Goal: Transaction & Acquisition: Purchase product/service

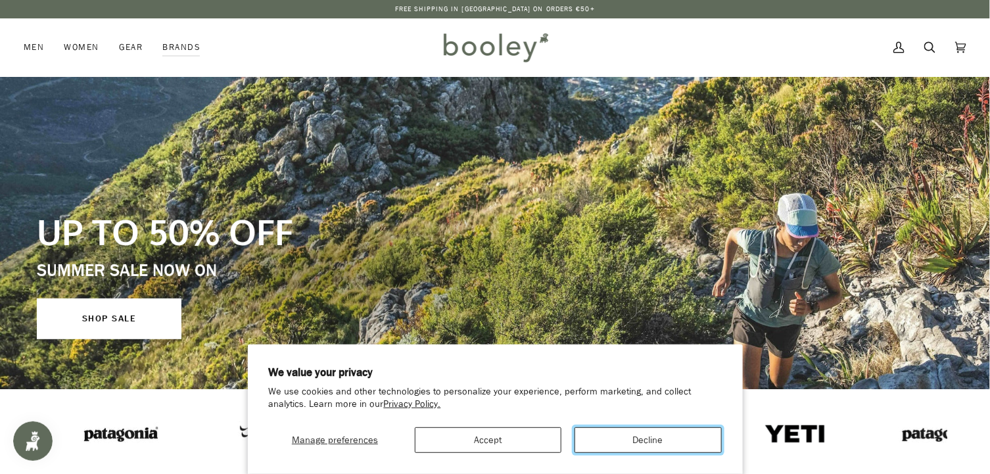
click at [673, 445] on button "Decline" at bounding box center [648, 440] width 147 height 26
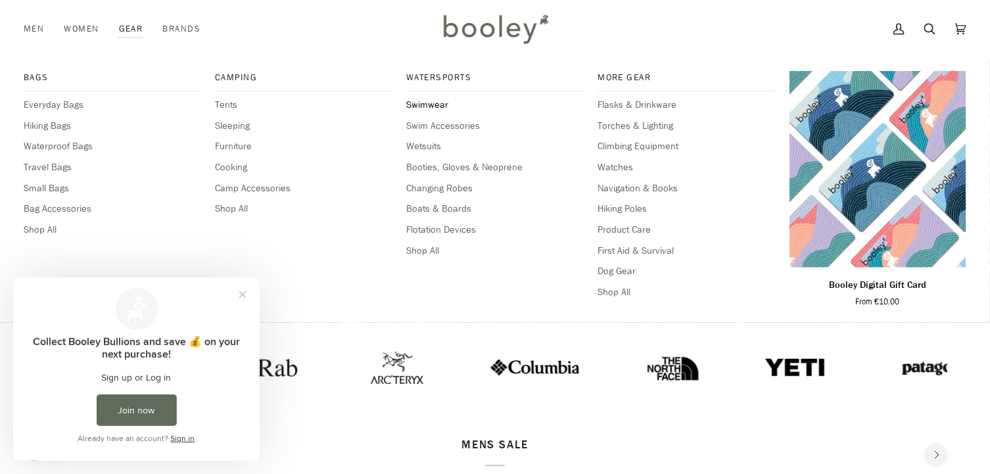
click at [425, 103] on span "Swimwear" at bounding box center [494, 105] width 177 height 14
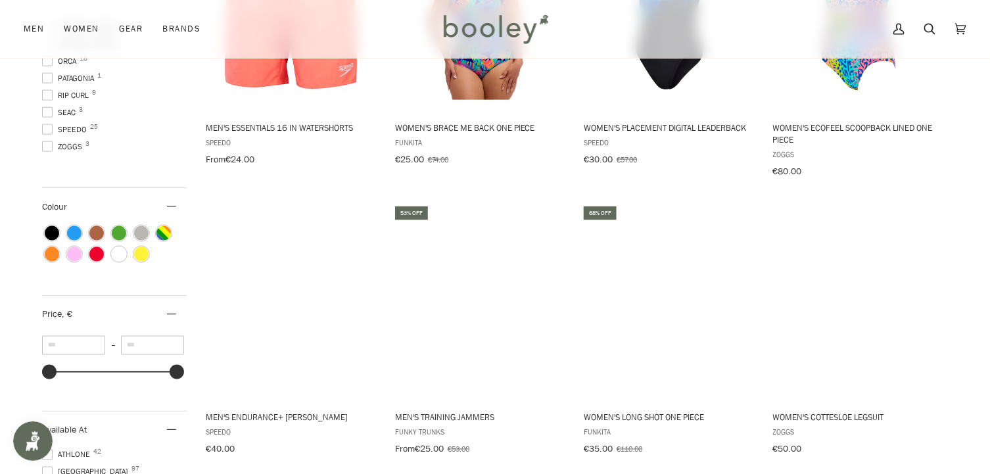
scroll to position [611, 0]
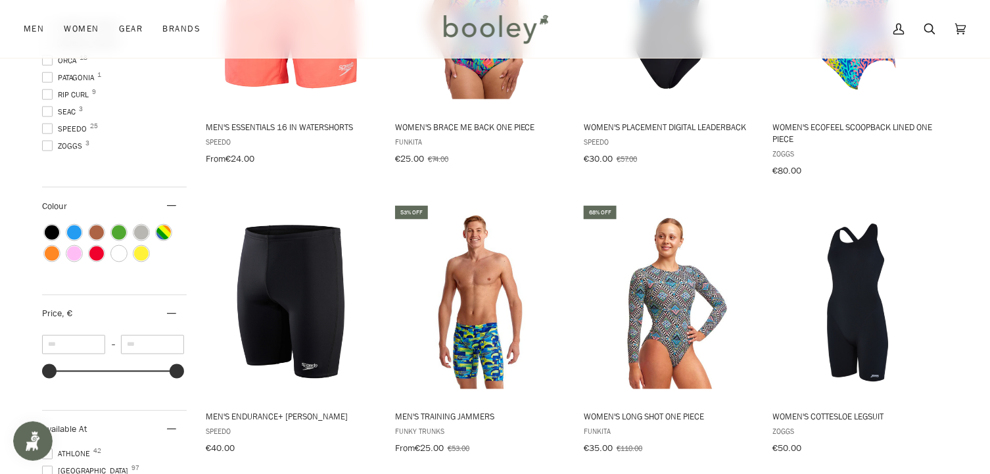
click at [46, 145] on span at bounding box center [47, 146] width 11 height 11
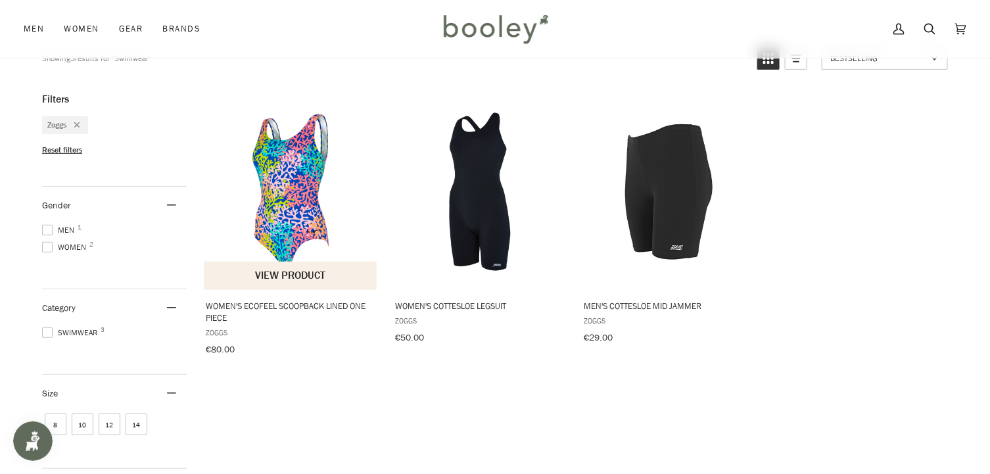
scroll to position [143, 0]
click at [279, 278] on button "View product" at bounding box center [290, 276] width 173 height 28
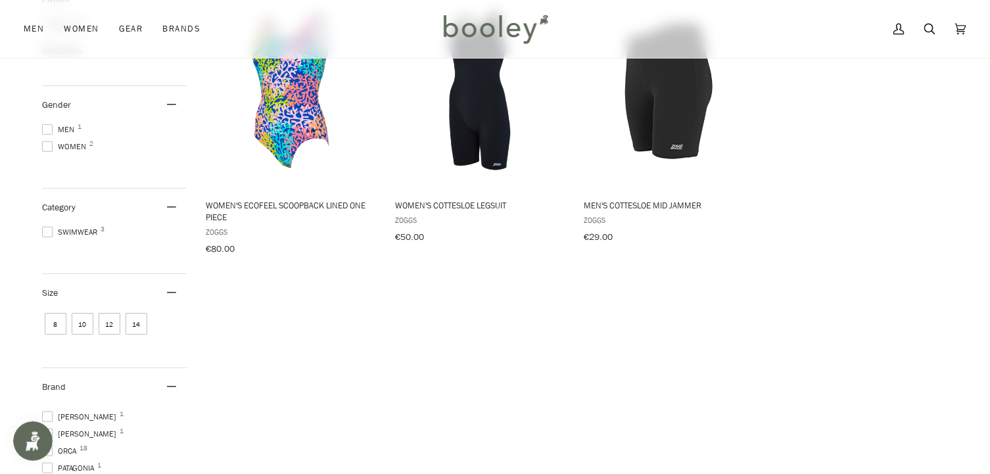
scroll to position [245, 0]
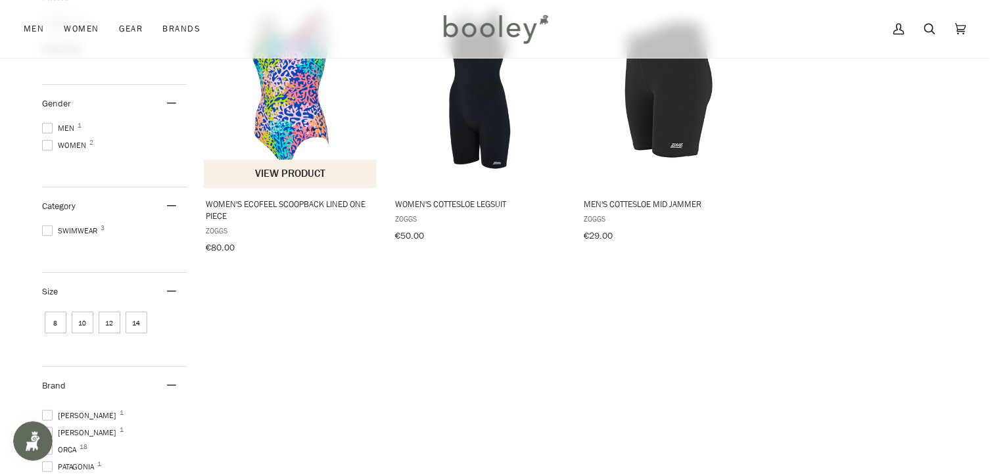
click at [320, 204] on span "Women's Ecofeel Scoopback Lined One Piece" at bounding box center [291, 210] width 170 height 24
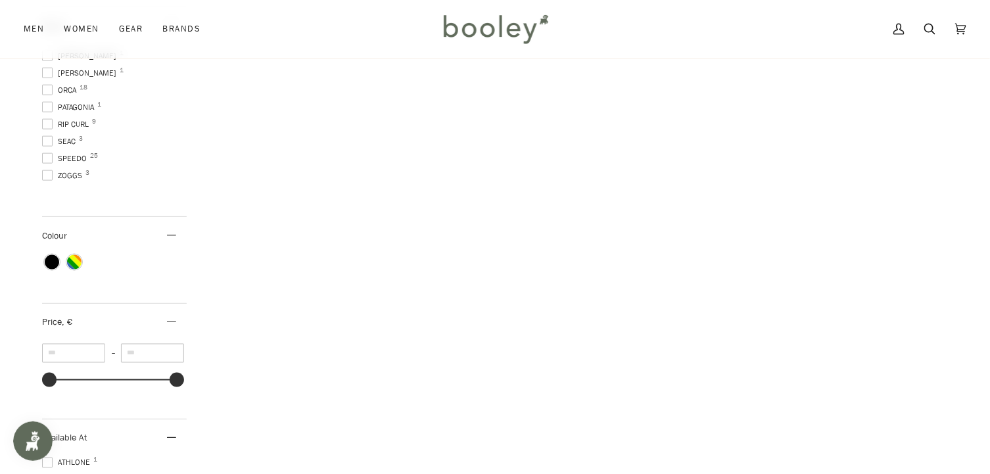
scroll to position [611, 0]
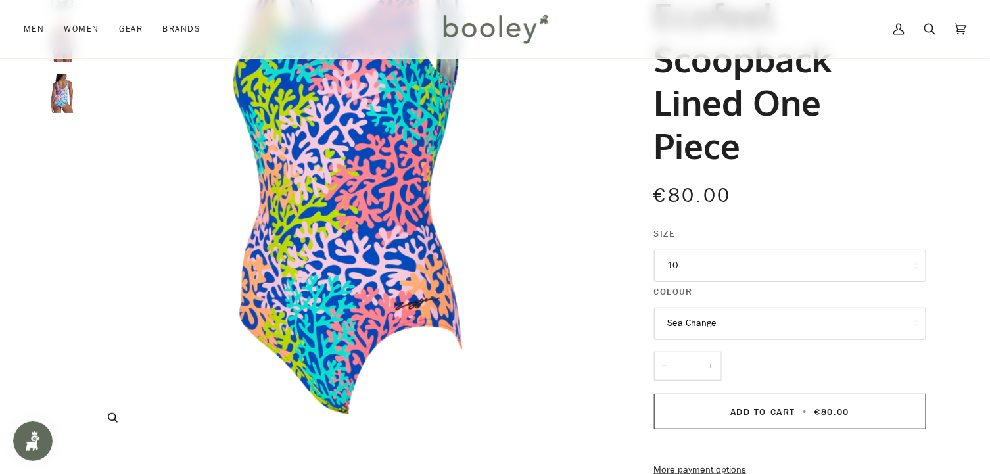
scroll to position [172, 0]
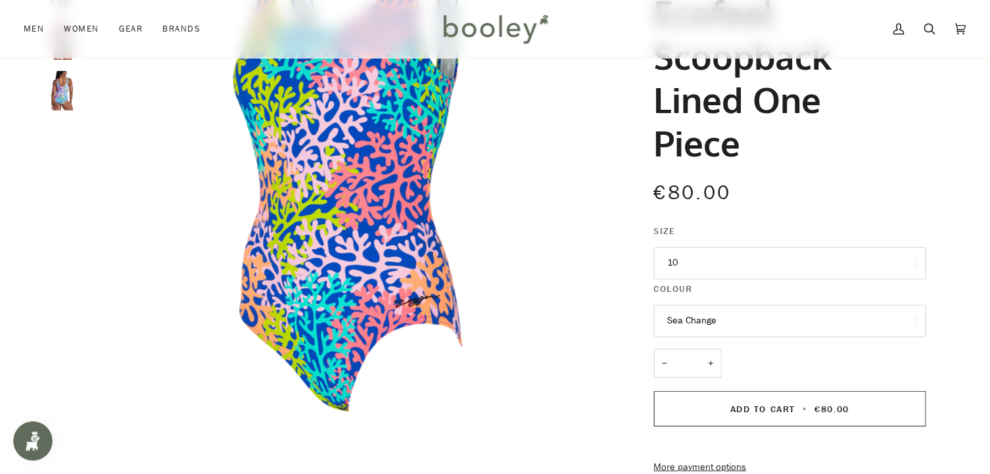
click at [705, 262] on button "10" at bounding box center [790, 263] width 272 height 32
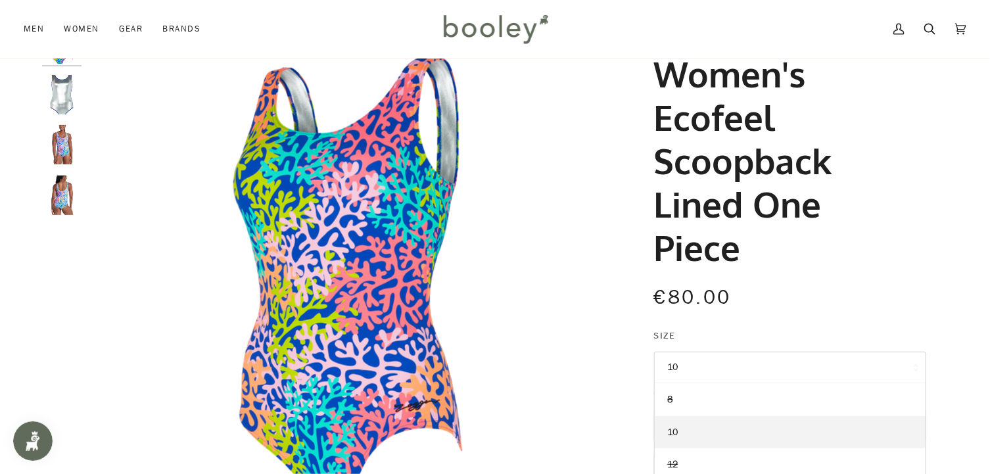
scroll to position [0, 0]
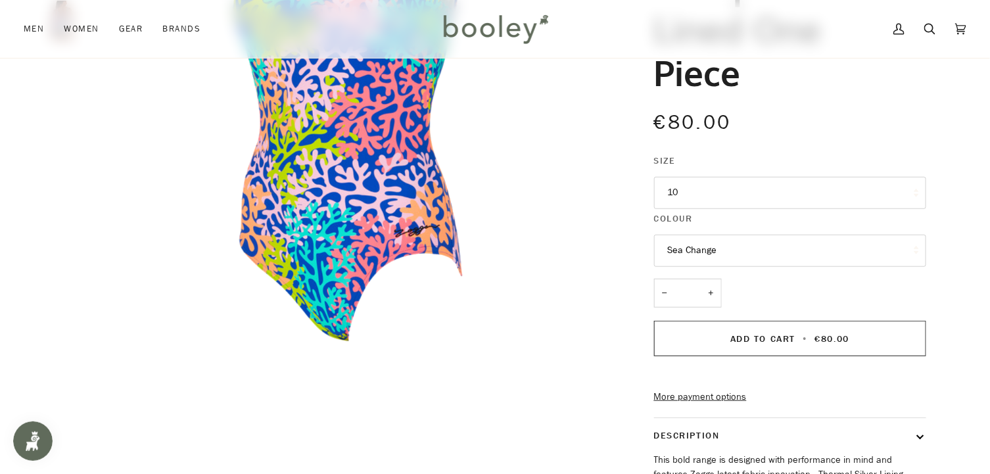
scroll to position [243, 0]
click at [732, 189] on button "10" at bounding box center [790, 193] width 272 height 32
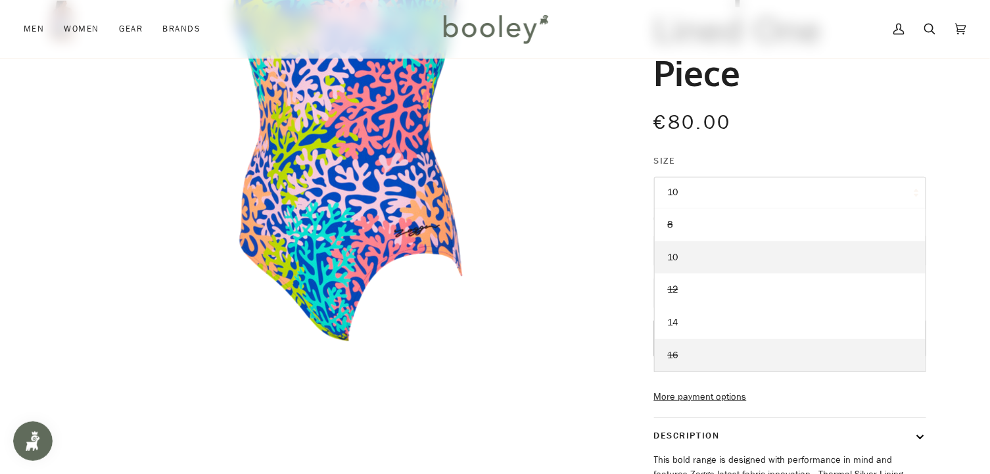
click at [693, 354] on link "16" at bounding box center [790, 355] width 271 height 33
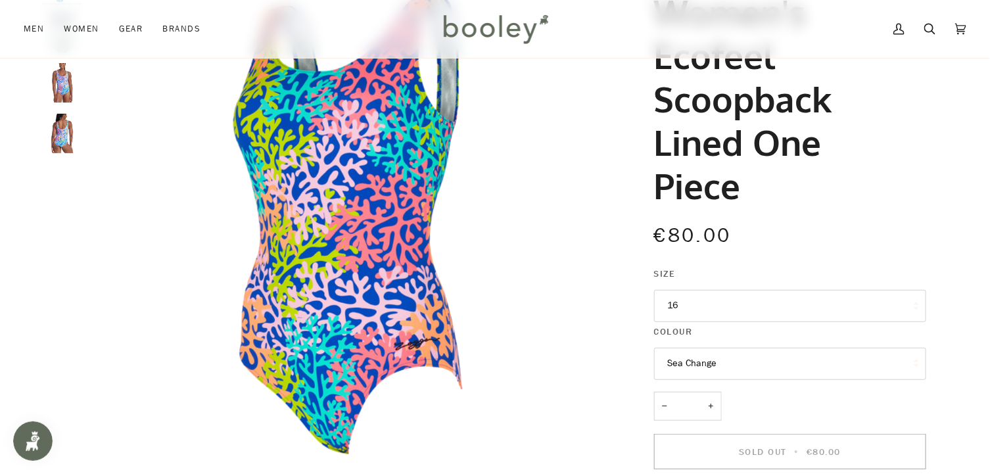
scroll to position [140, 0]
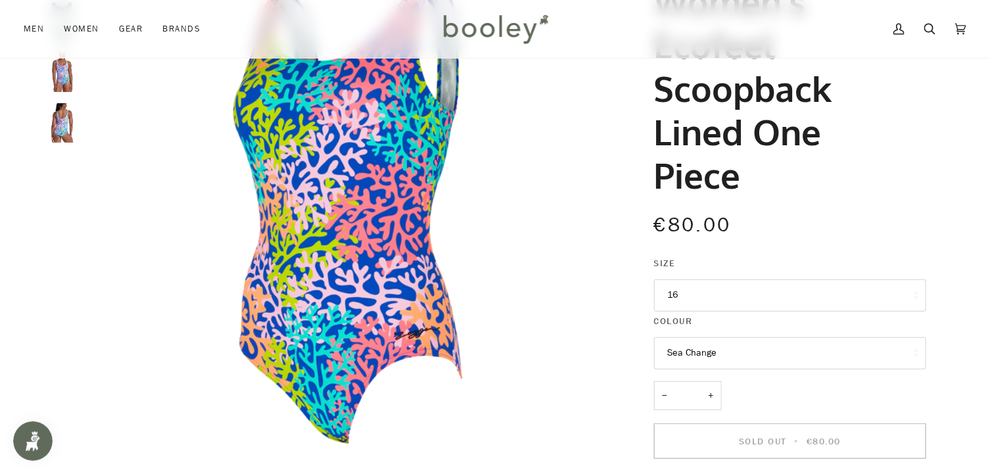
click at [741, 287] on button "16" at bounding box center [790, 295] width 272 height 32
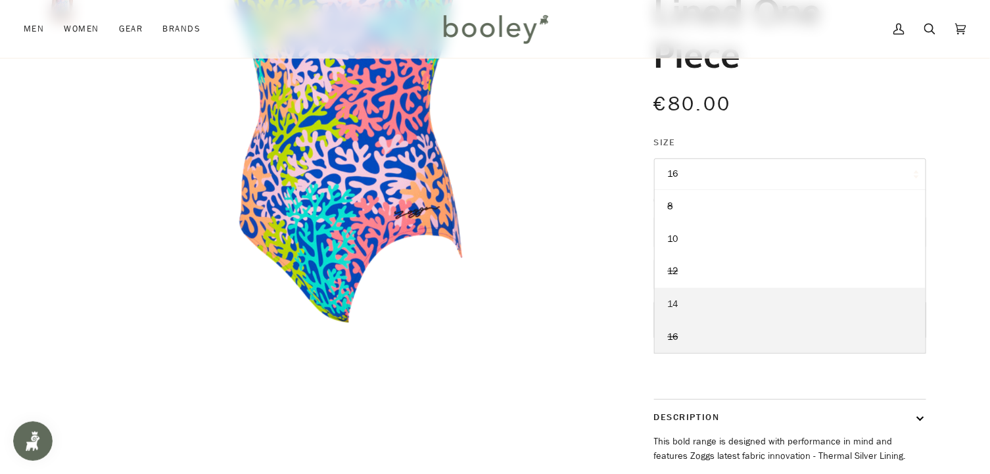
scroll to position [0, 0]
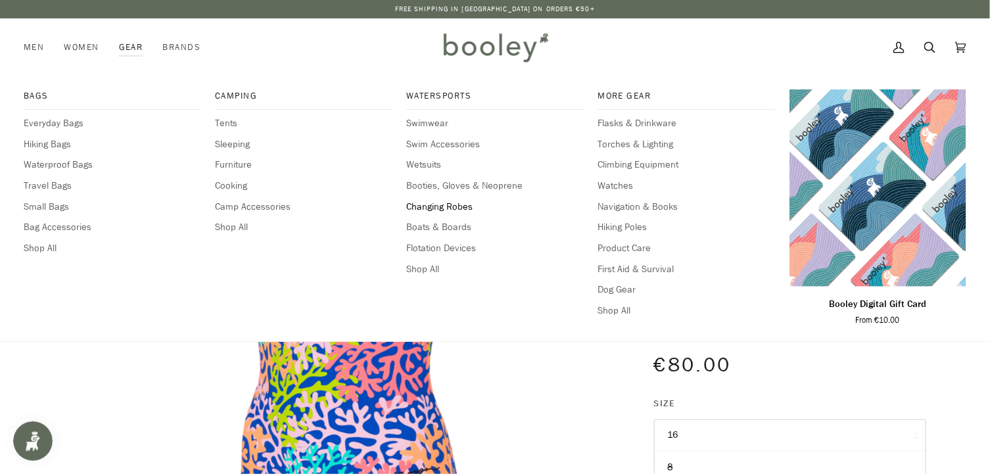
click at [423, 205] on span "Changing Robes" at bounding box center [494, 207] width 177 height 14
click at [474, 182] on span "Booties, Gloves & Neoprene" at bounding box center [494, 186] width 177 height 14
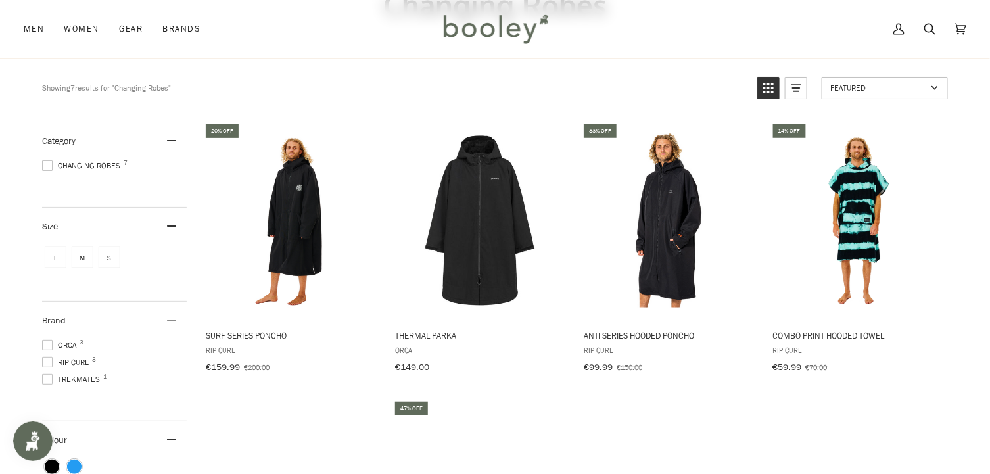
scroll to position [65, 0]
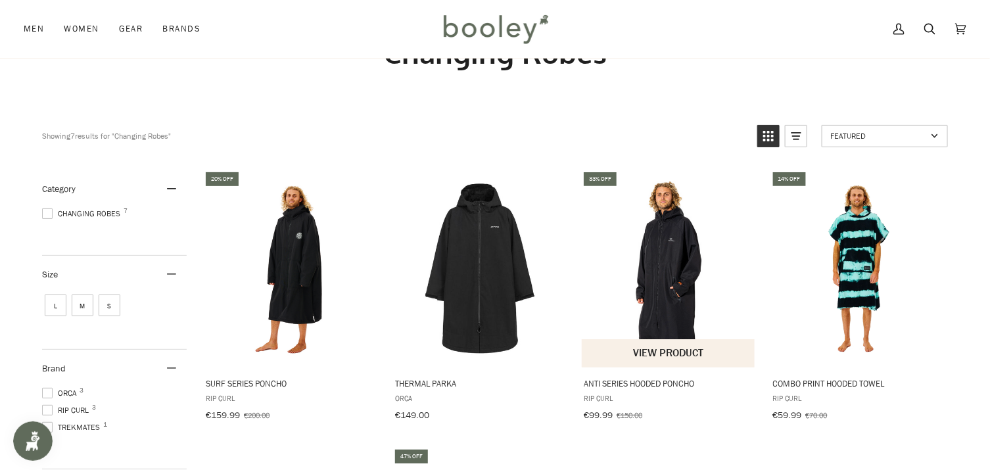
click at [673, 283] on img "Anti Series Hooded Poncho" at bounding box center [669, 268] width 174 height 174
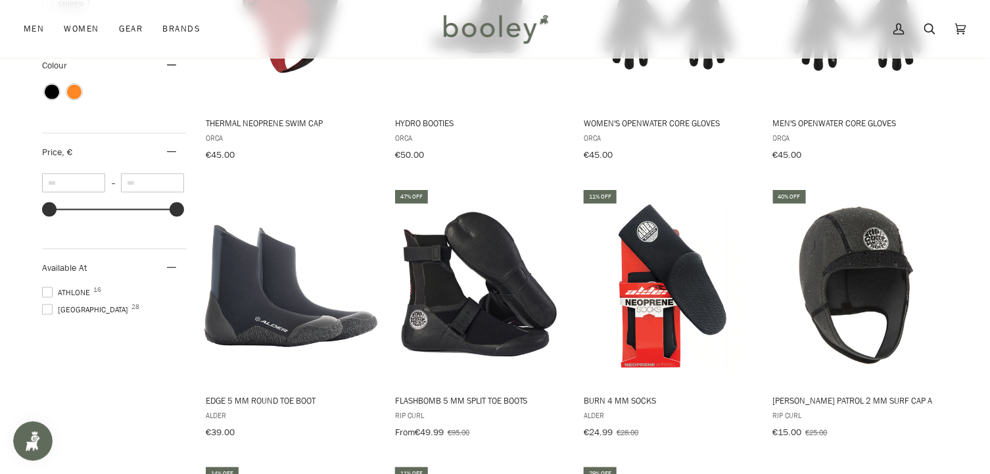
scroll to position [598, 0]
